Goal: Download file/media

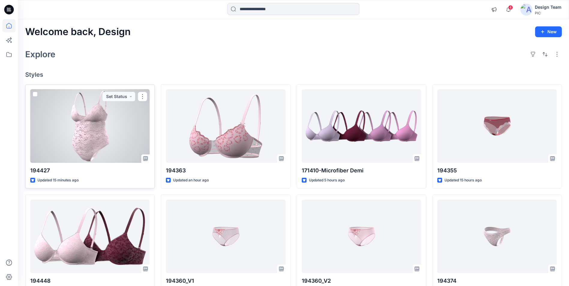
click at [121, 129] on div at bounding box center [89, 126] width 119 height 74
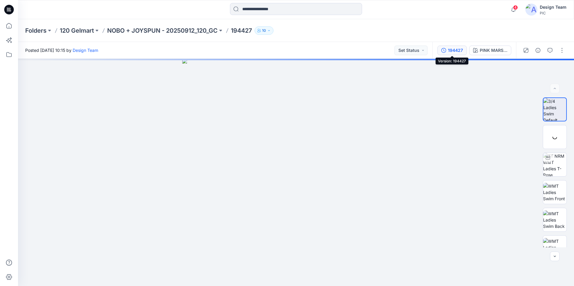
click at [456, 50] on div "194427" at bounding box center [455, 50] width 15 height 7
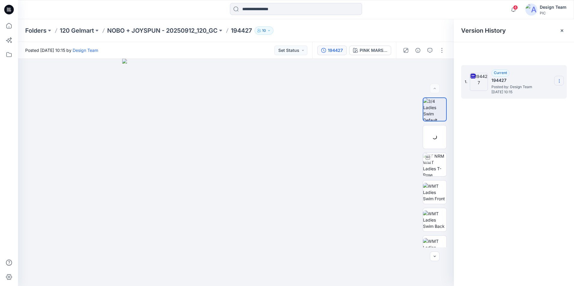
click at [560, 78] on section at bounding box center [559, 81] width 10 height 10
click at [521, 95] on span "Download Source BW File" at bounding box center [529, 92] width 50 height 7
